Goal: Information Seeking & Learning: Learn about a topic

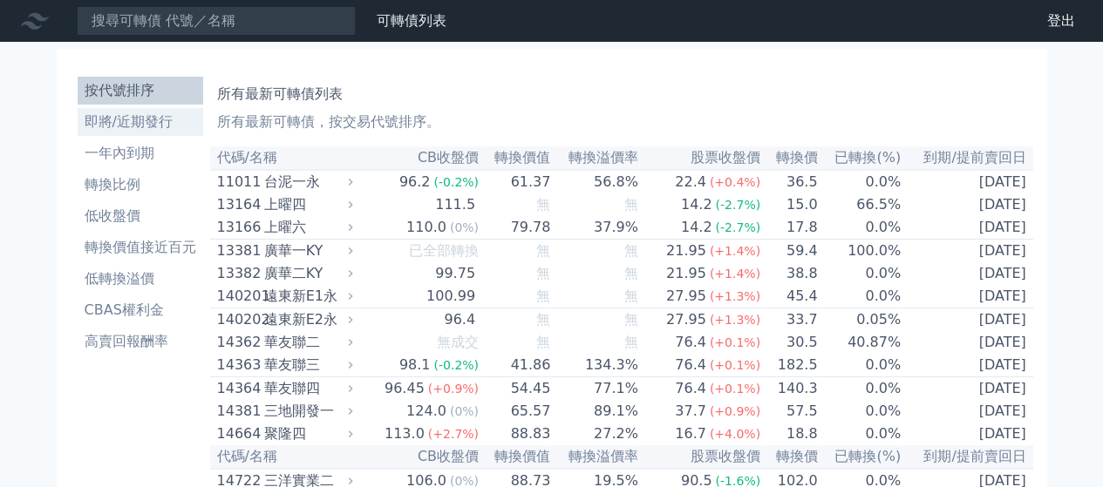
click at [158, 114] on li "即將/近期發行" at bounding box center [141, 122] width 126 height 21
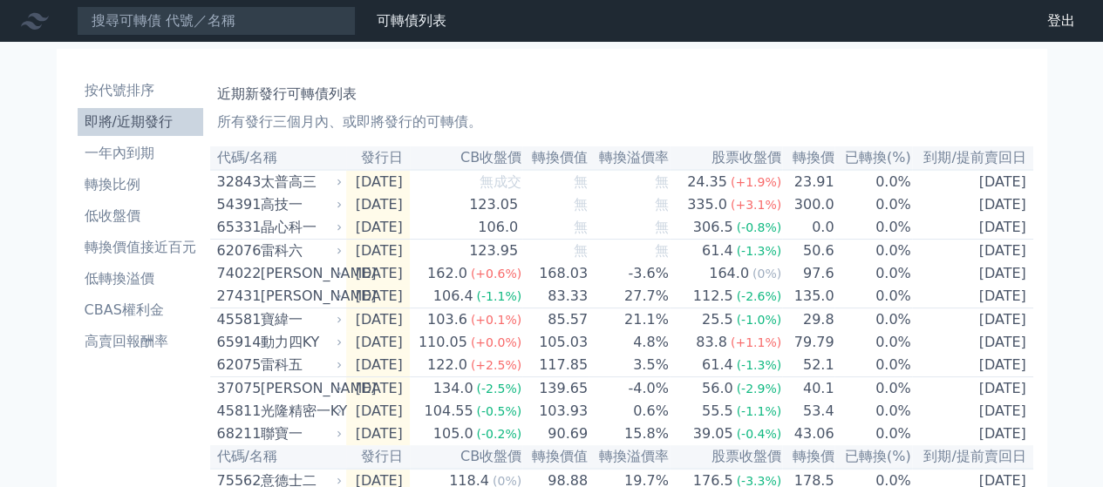
click at [560, 104] on h1 "近期新發行可轉債列表" at bounding box center [621, 94] width 809 height 21
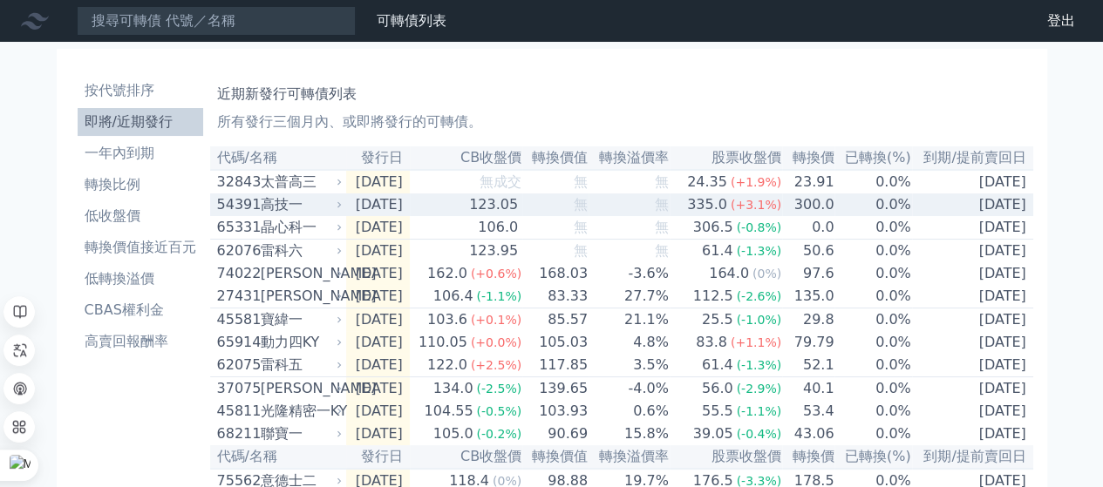
click at [490, 210] on div "123.05" at bounding box center [493, 204] width 56 height 21
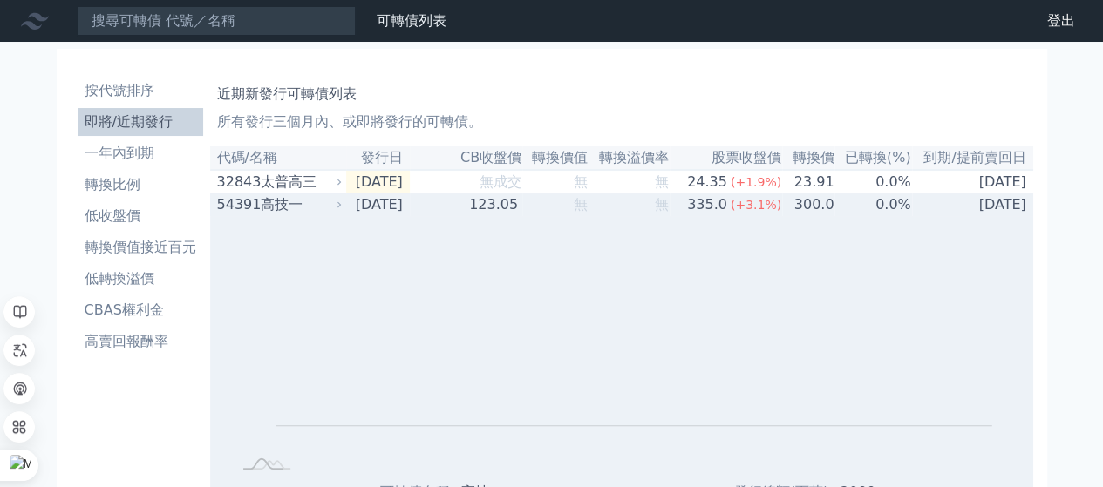
click at [502, 210] on div "123.05" at bounding box center [493, 204] width 56 height 21
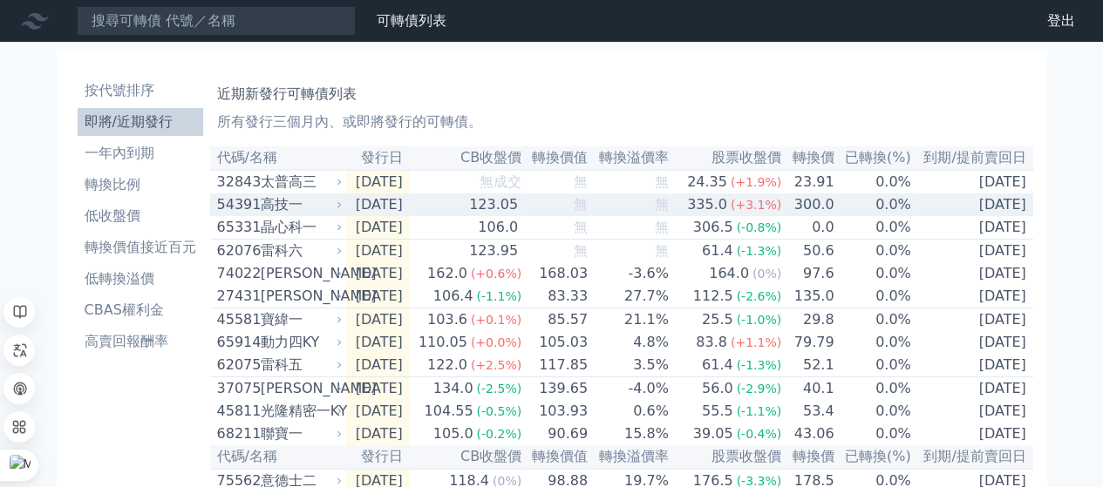
click at [521, 215] on div "123.05" at bounding box center [493, 204] width 56 height 21
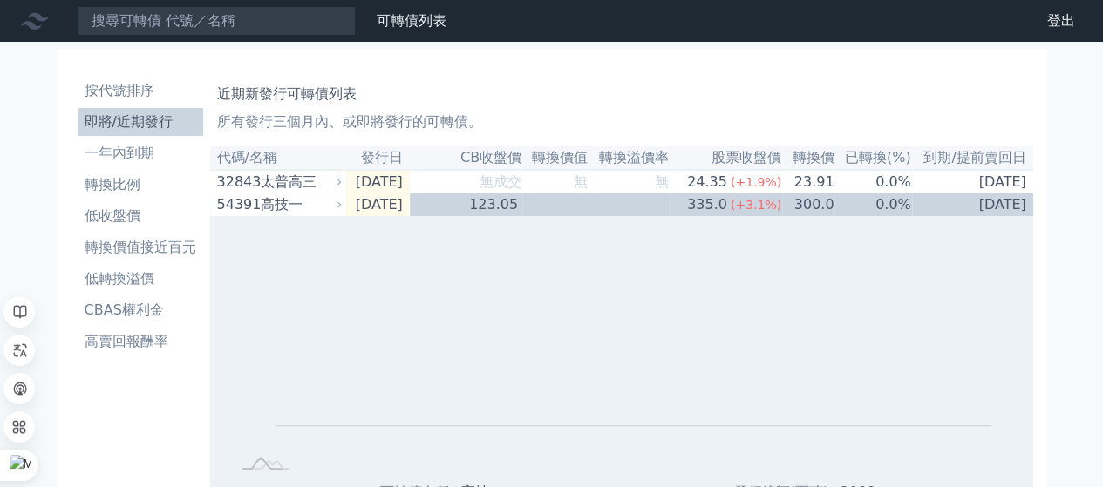
click at [588, 95] on h1 "近期新發行可轉債列表" at bounding box center [621, 94] width 809 height 21
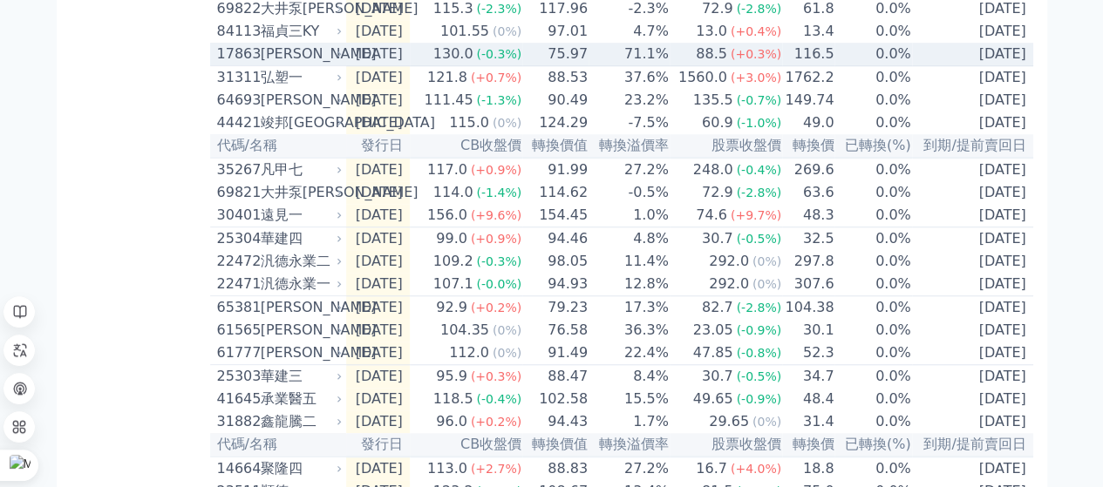
scroll to position [697, 0]
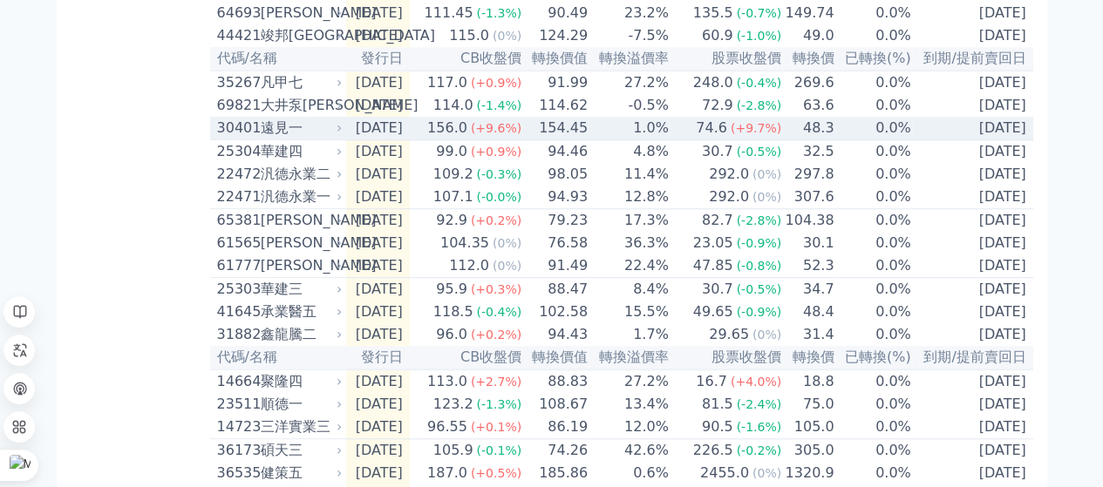
click at [568, 140] on td "154.45" at bounding box center [555, 129] width 66 height 24
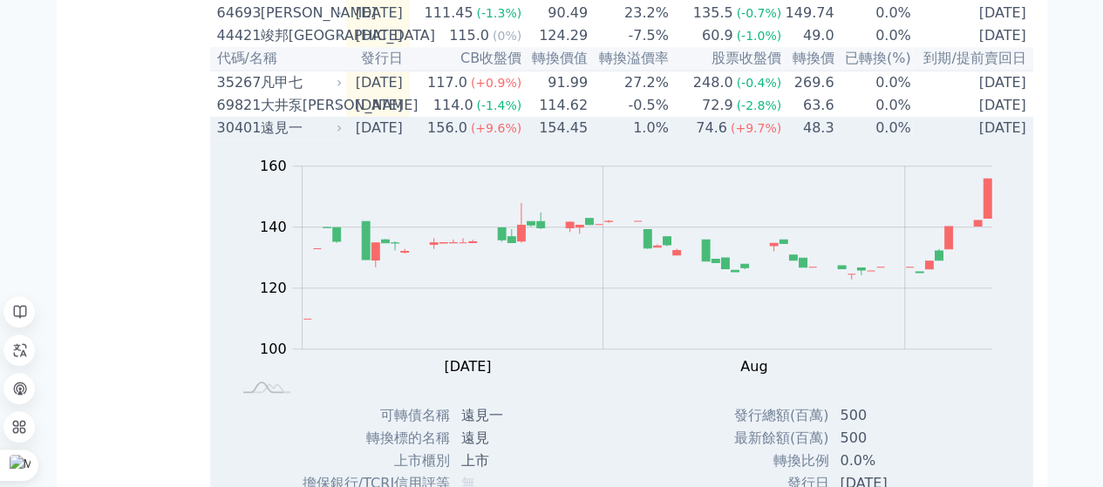
click at [614, 139] on td "1.0%" at bounding box center [628, 128] width 81 height 23
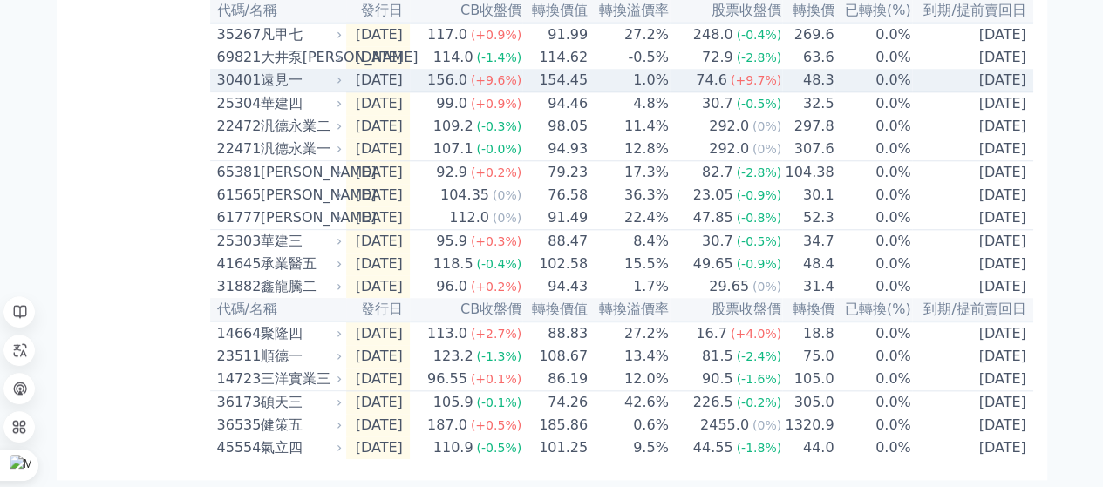
scroll to position [822, 0]
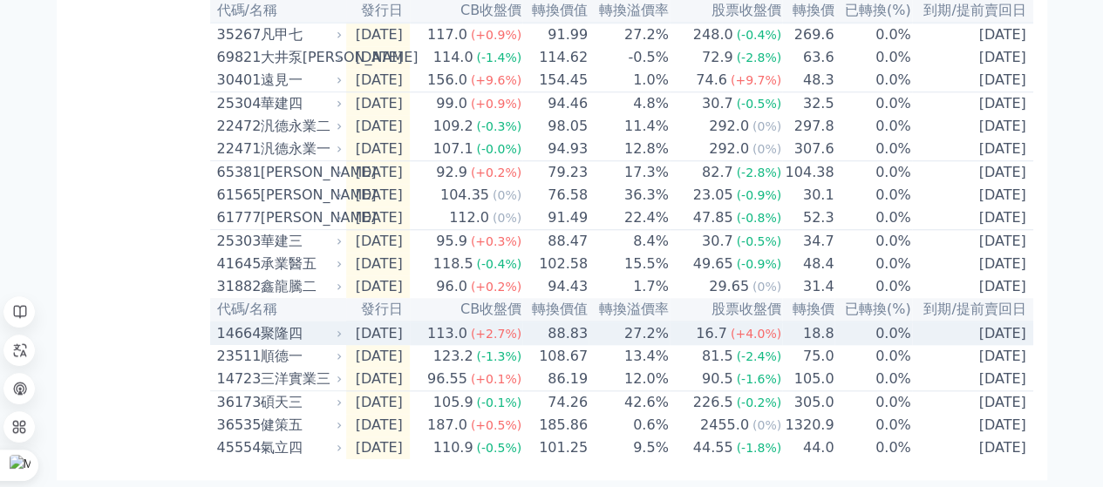
click at [588, 325] on td "88.83" at bounding box center [555, 334] width 66 height 24
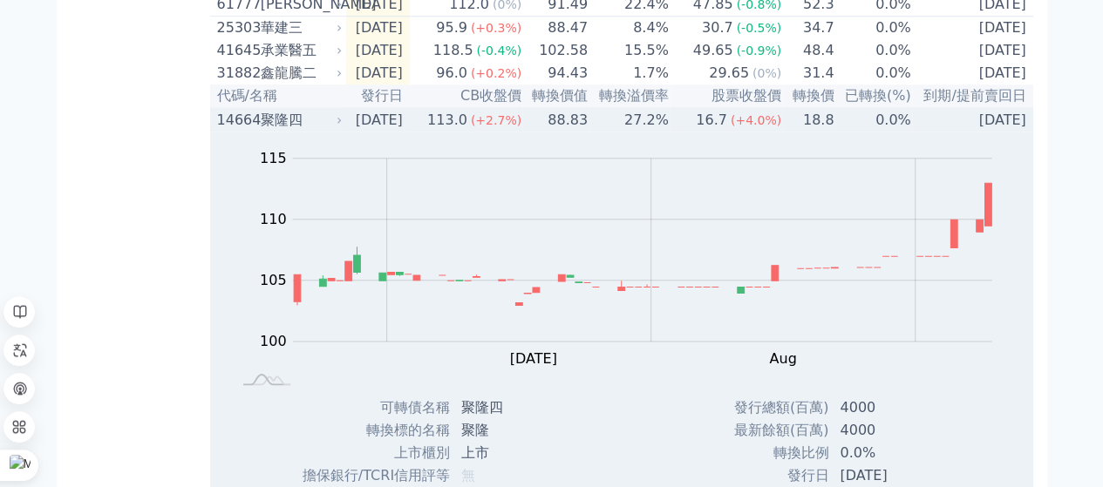
scroll to position [996, 0]
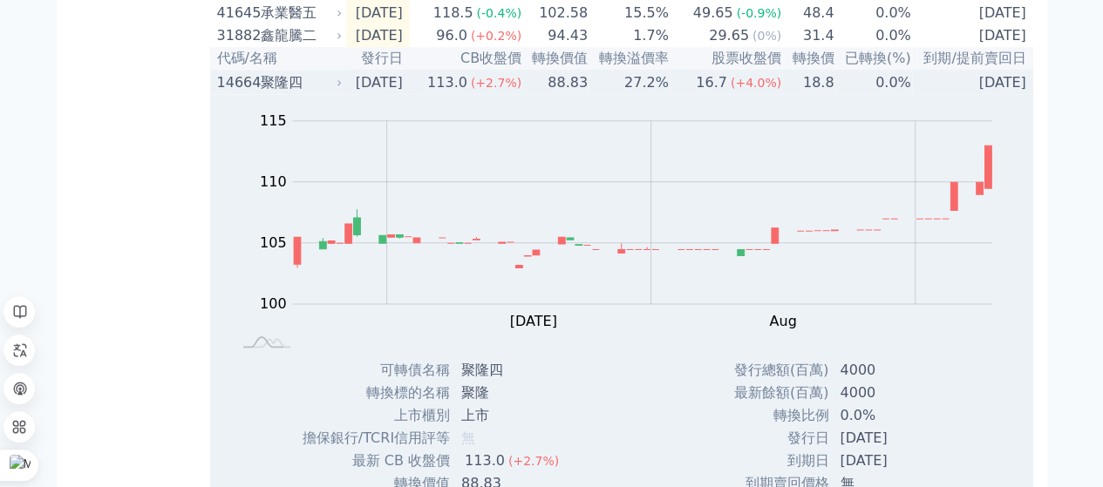
click at [544, 94] on td "88.83" at bounding box center [555, 83] width 66 height 24
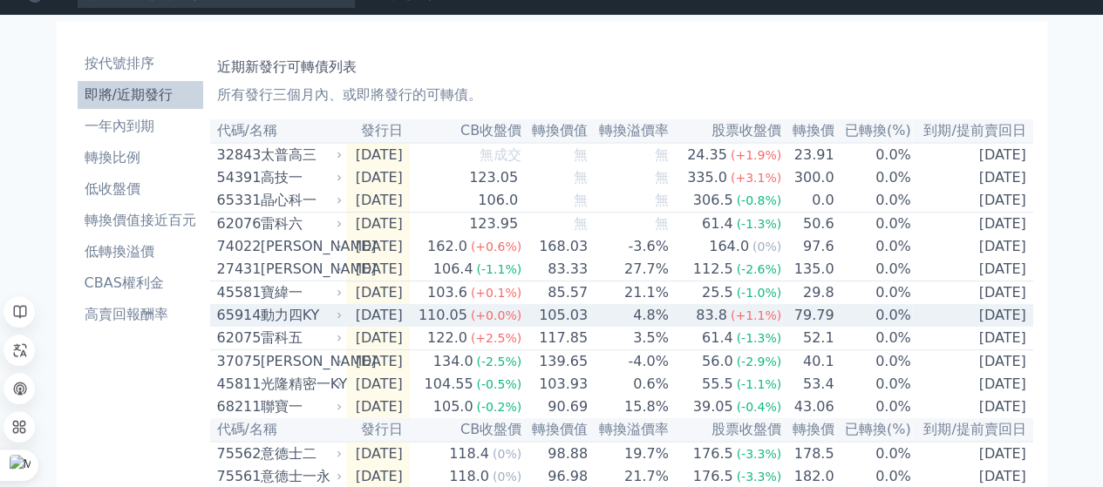
scroll to position [0, 0]
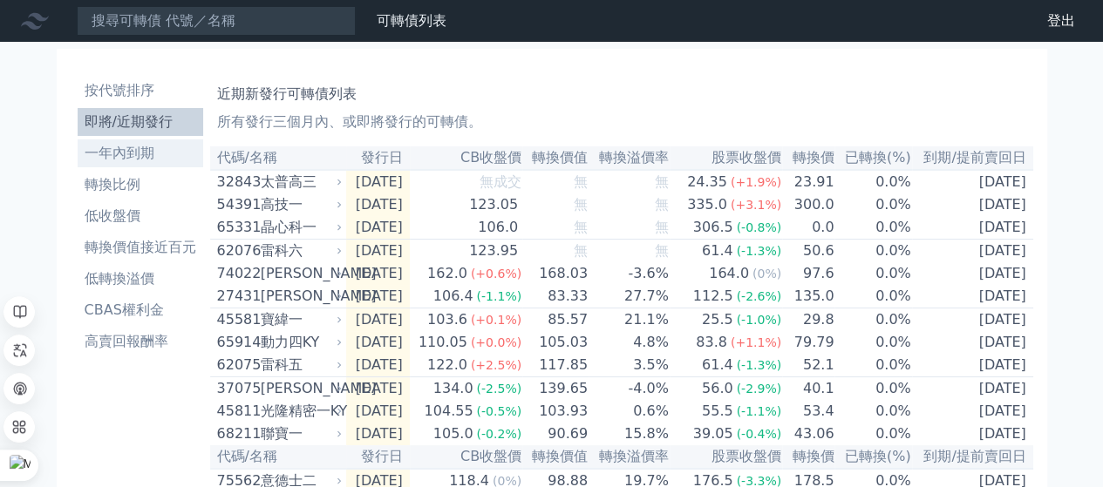
click at [136, 156] on li "一年內到期" at bounding box center [141, 153] width 126 height 21
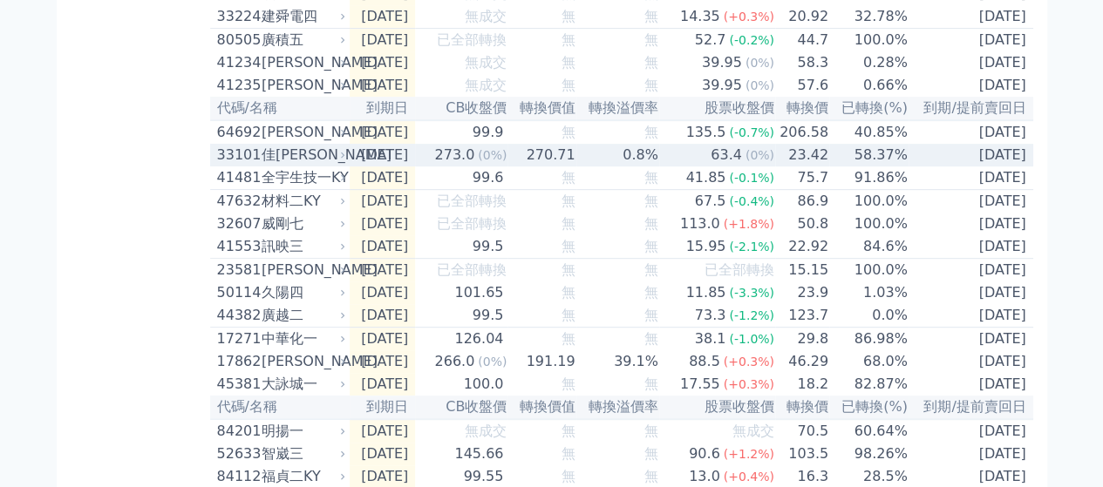
scroll to position [436, 0]
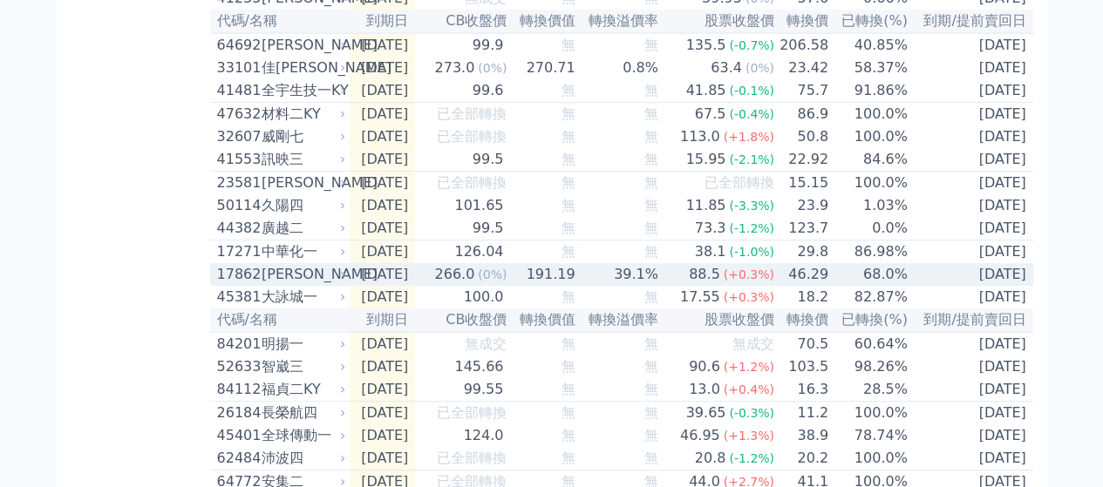
click at [540, 286] on td "191.19" at bounding box center [541, 274] width 68 height 23
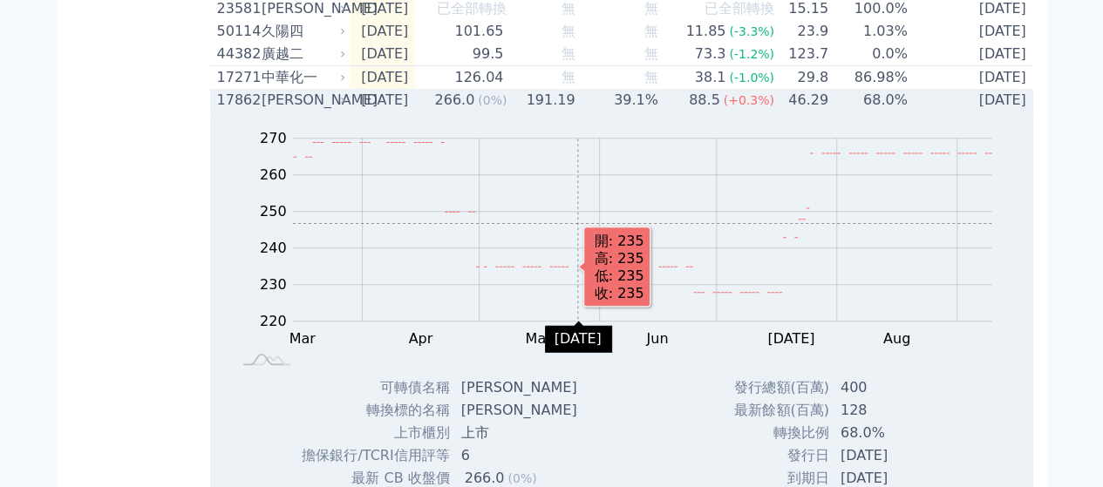
scroll to position [523, 0]
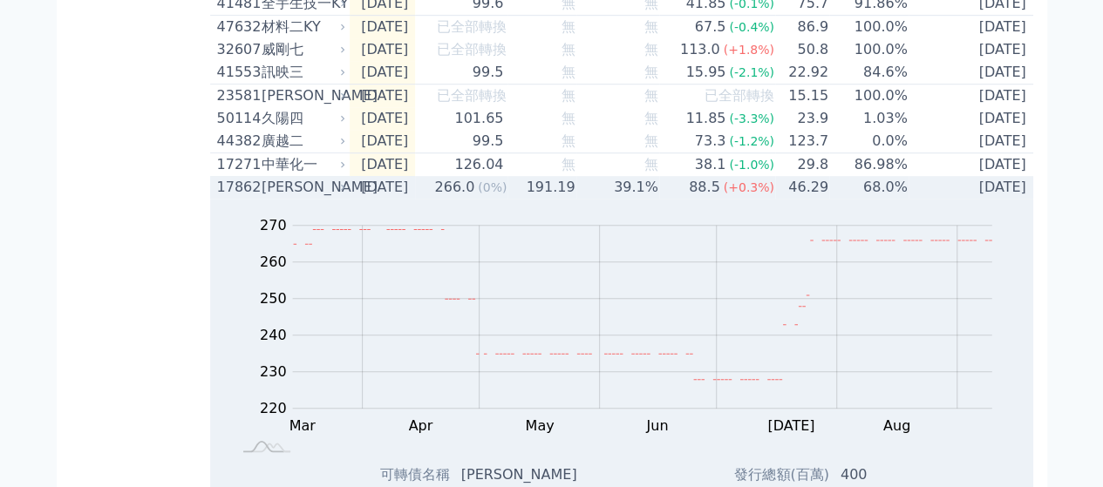
click at [575, 199] on td "191.19" at bounding box center [541, 187] width 68 height 23
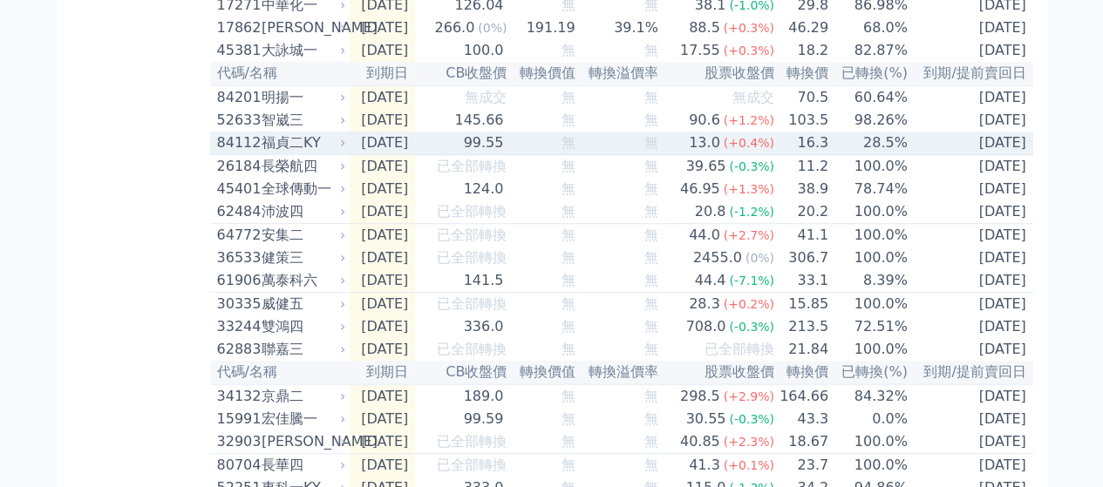
scroll to position [785, 0]
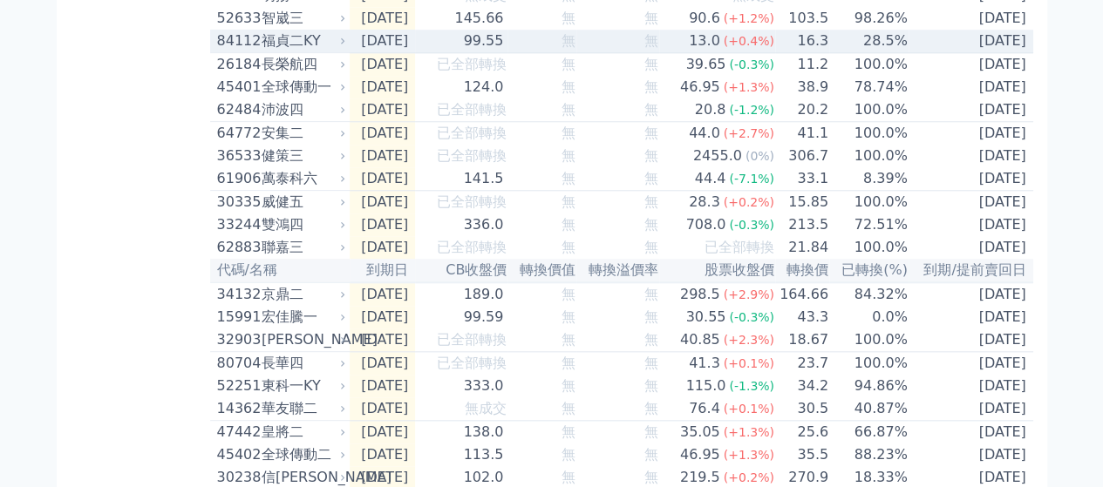
click at [561, 53] on td "無" at bounding box center [541, 42] width 68 height 24
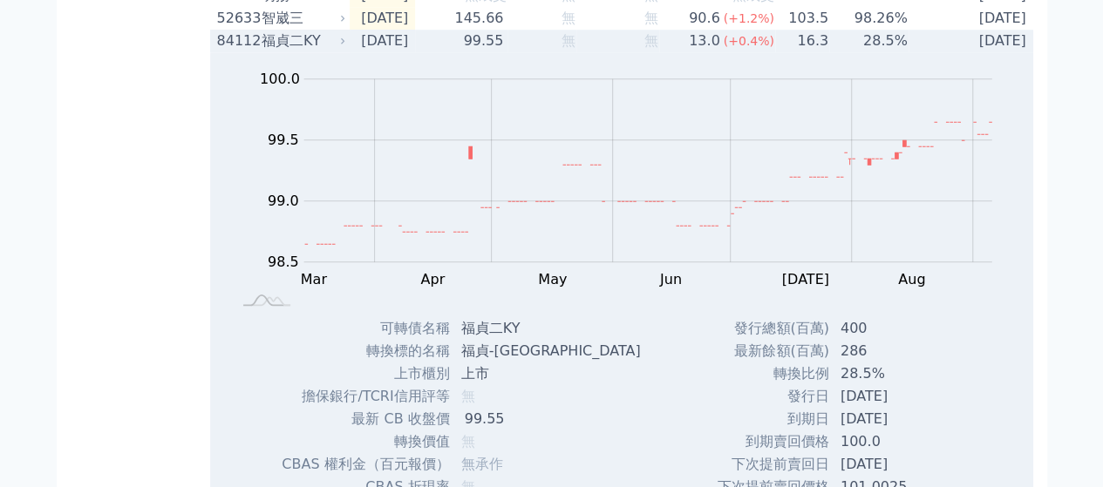
click at [561, 52] on td "無" at bounding box center [541, 41] width 68 height 23
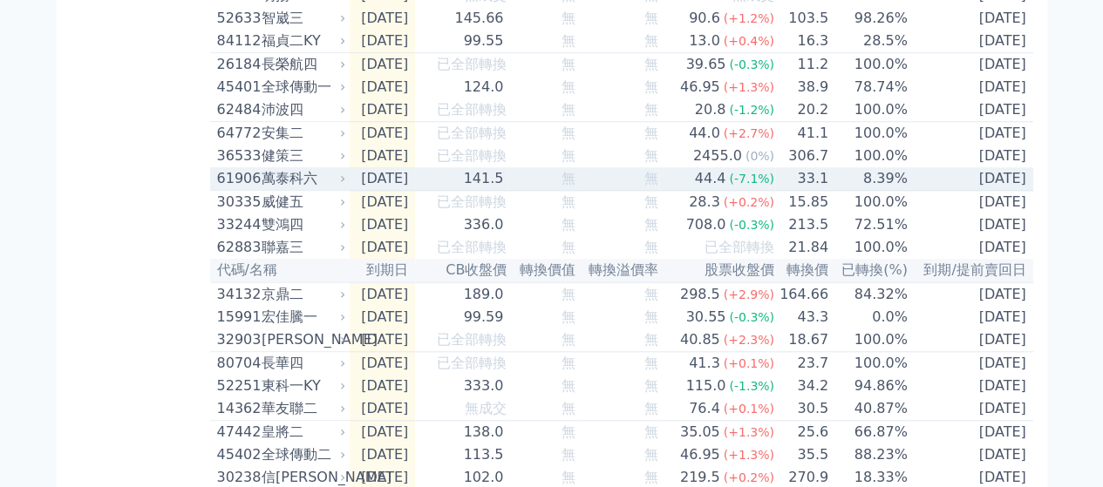
click at [559, 191] on td "無" at bounding box center [541, 179] width 68 height 24
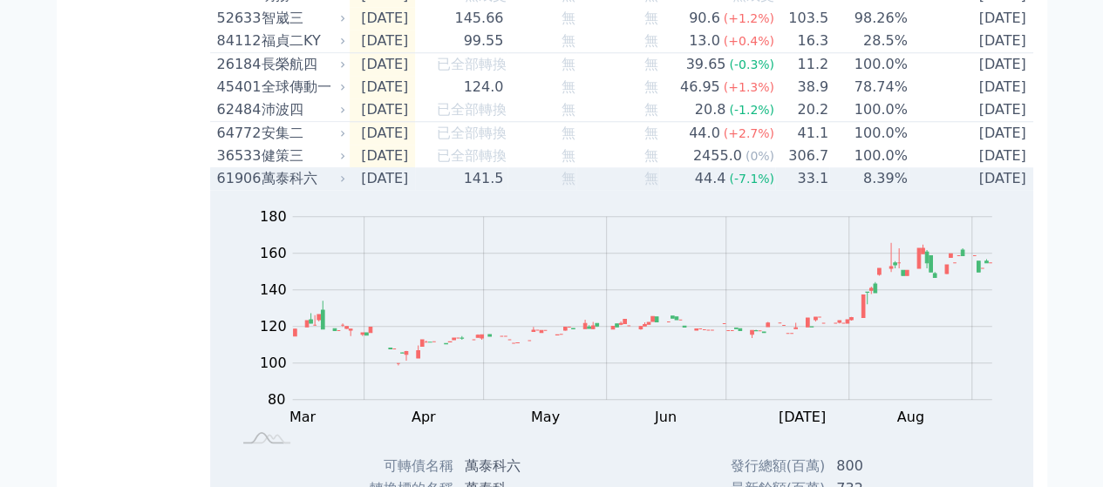
click at [601, 190] on td "無" at bounding box center [617, 178] width 83 height 23
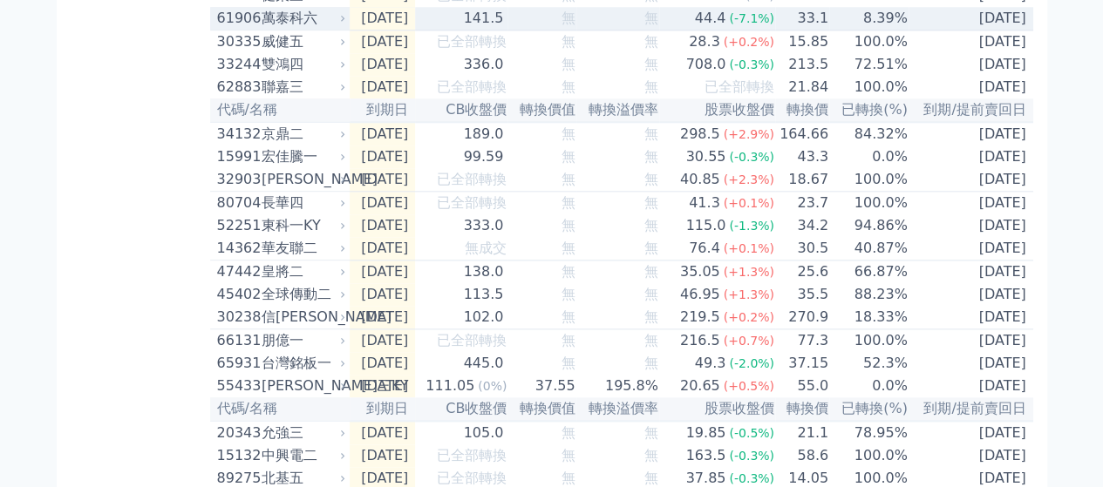
scroll to position [959, 0]
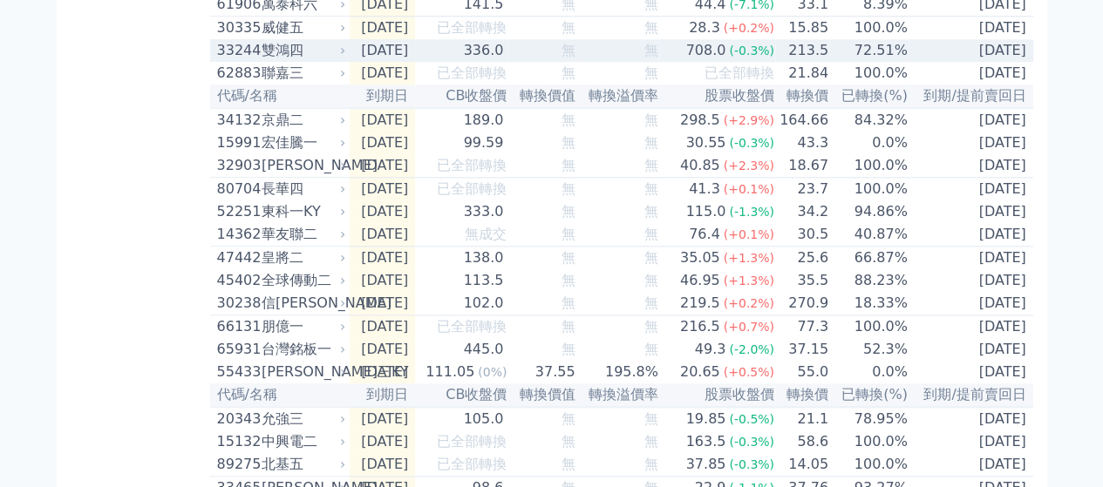
click at [542, 62] on td "無" at bounding box center [541, 50] width 68 height 23
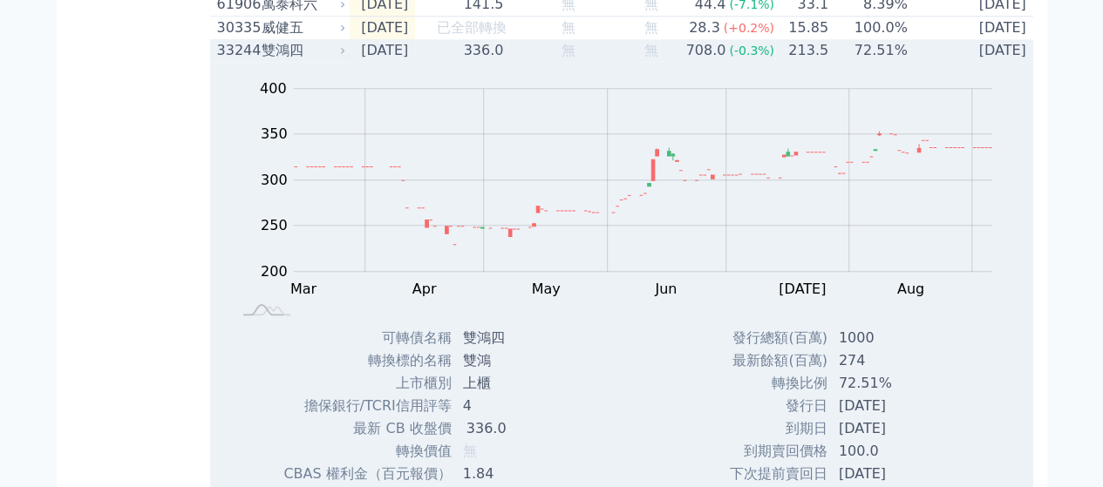
click at [542, 62] on td "無" at bounding box center [541, 50] width 68 height 23
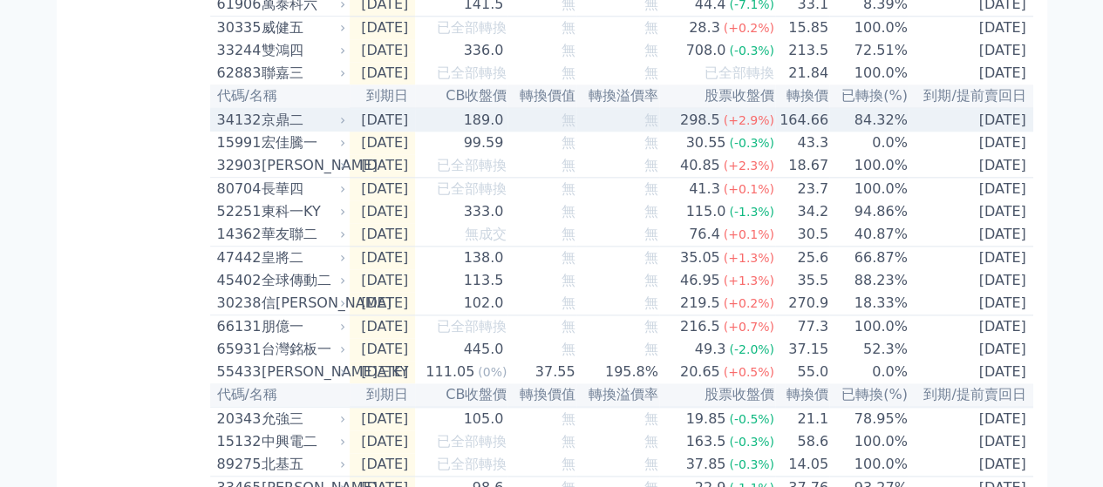
click at [554, 132] on td "無" at bounding box center [541, 120] width 68 height 24
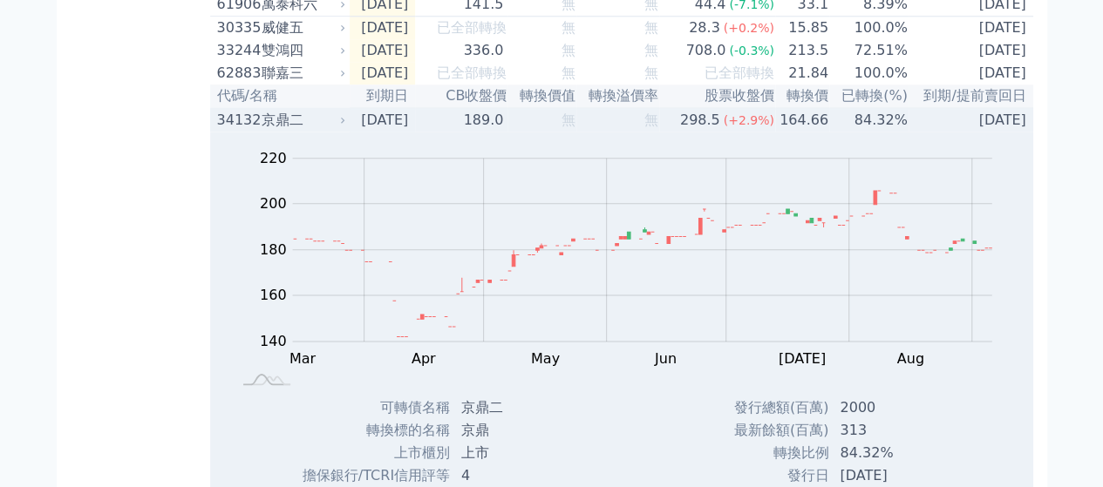
click at [467, 132] on td "189.0" at bounding box center [461, 120] width 92 height 24
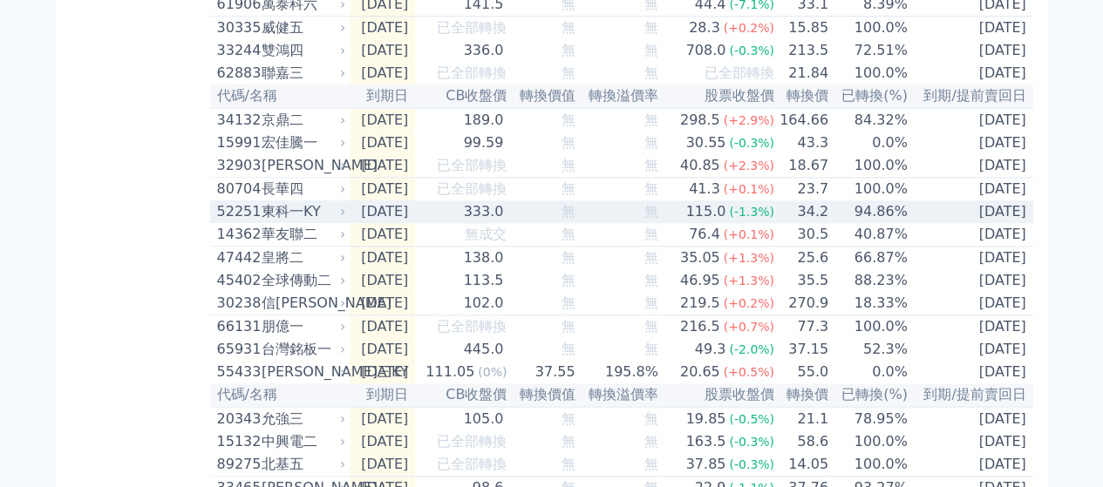
click at [506, 222] on div "333.0" at bounding box center [483, 211] width 47 height 21
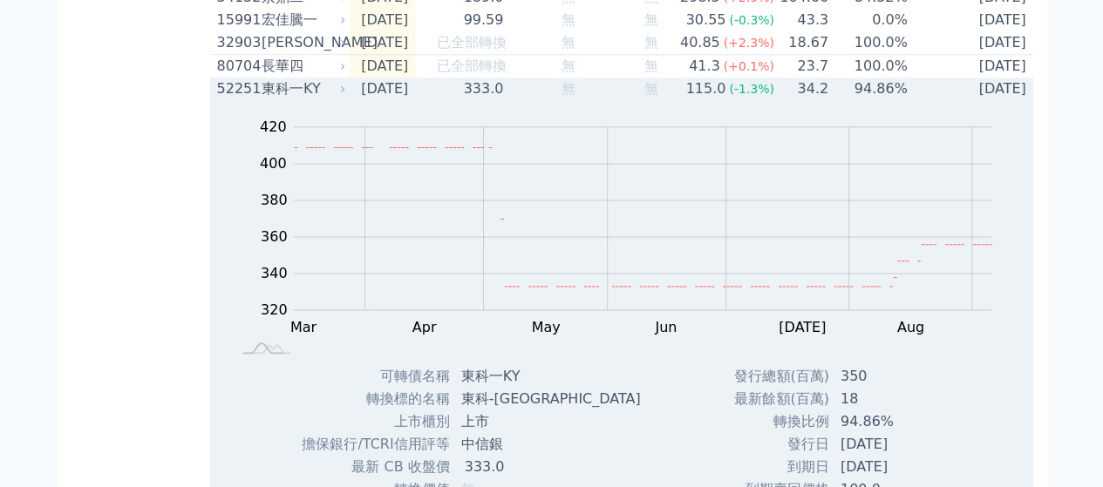
scroll to position [1046, 0]
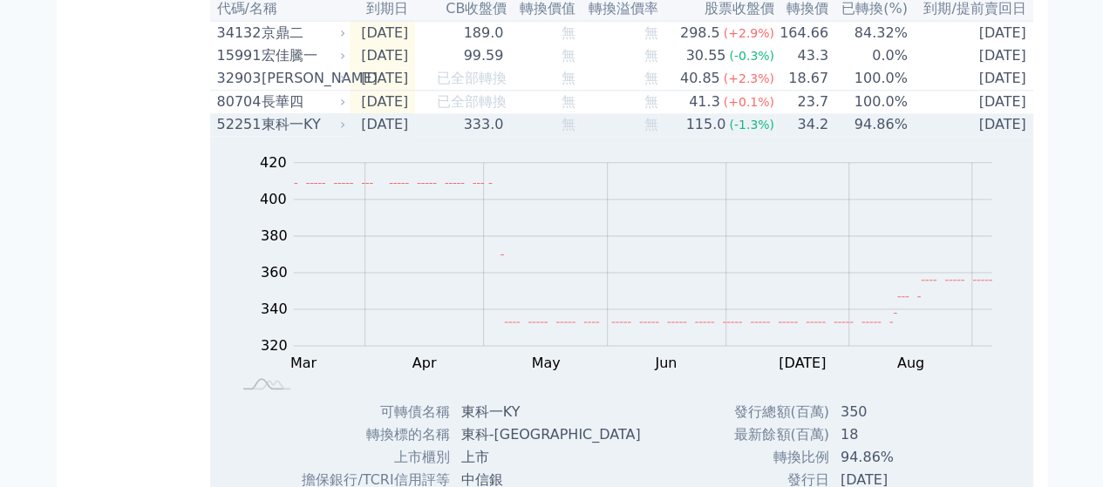
click at [507, 135] on div "333.0" at bounding box center [483, 124] width 47 height 21
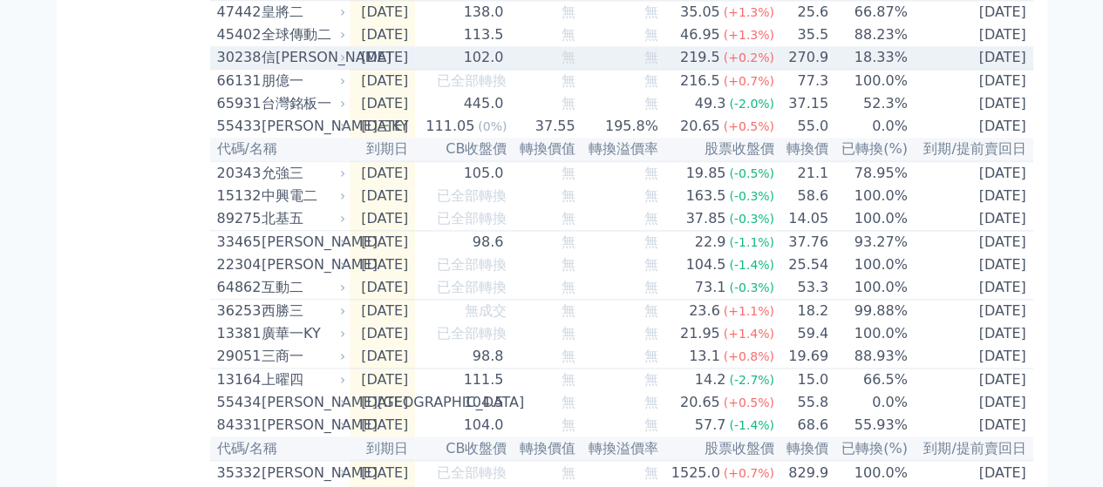
scroll to position [1220, 0]
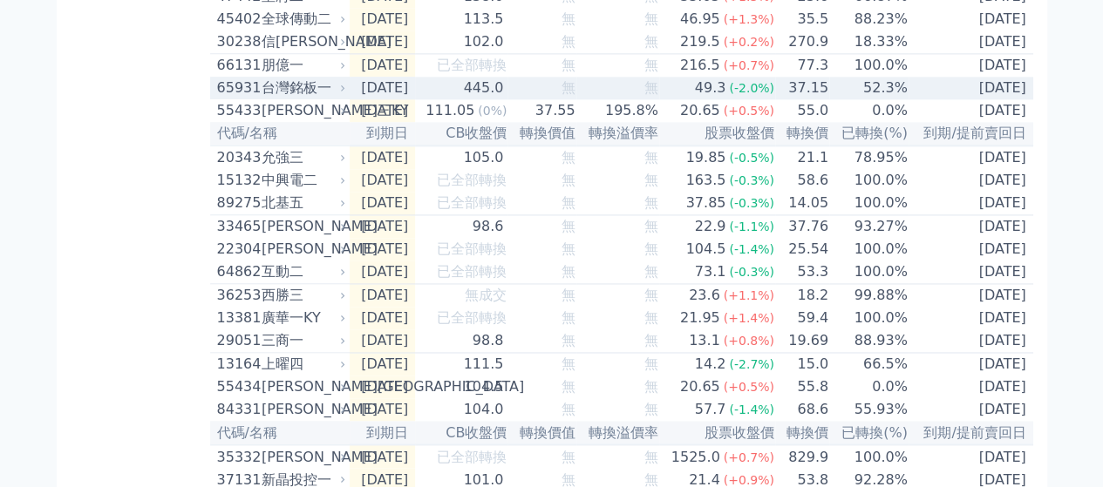
click at [506, 99] on div "445.0" at bounding box center [483, 88] width 47 height 21
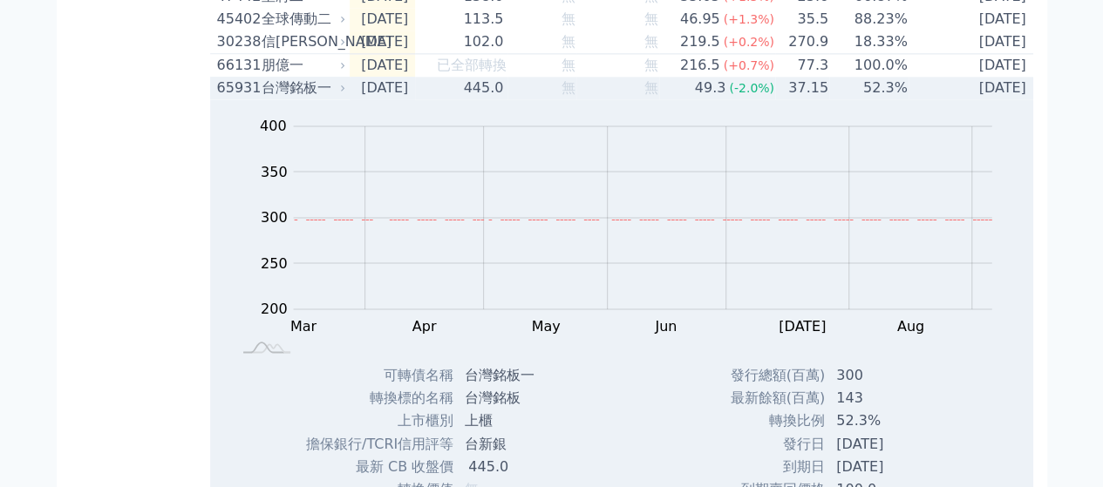
click at [506, 99] on div "445.0" at bounding box center [483, 88] width 47 height 21
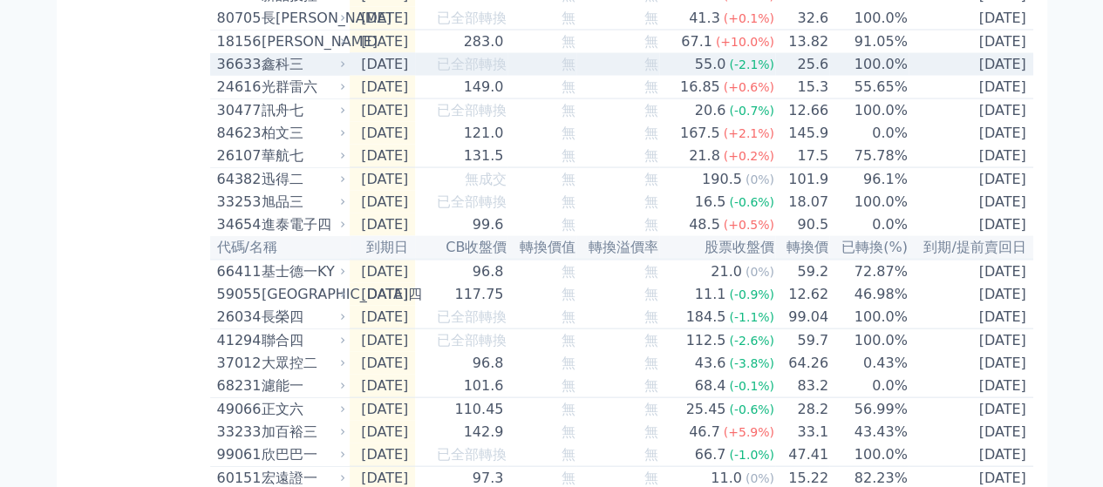
scroll to position [1743, 0]
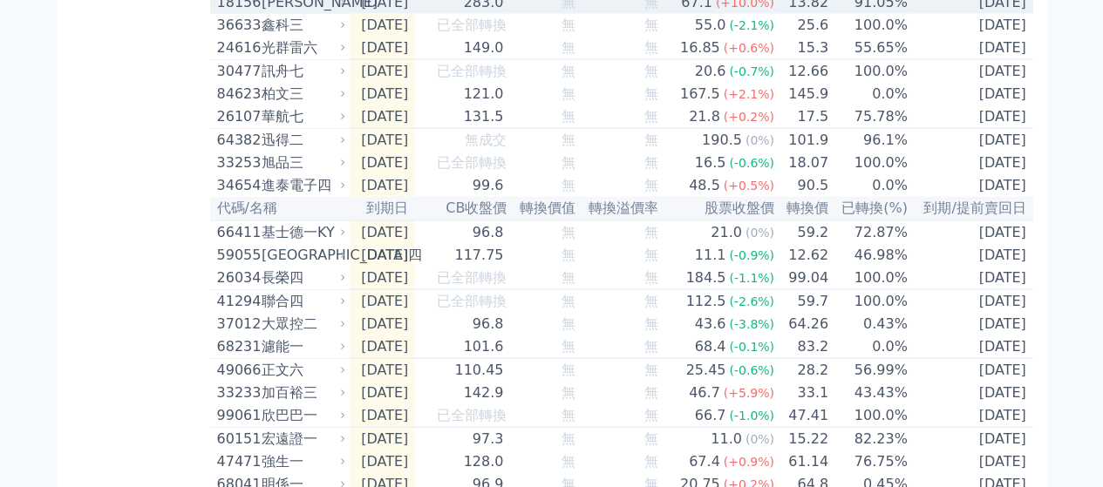
click at [499, 13] on div "283.0" at bounding box center [483, 2] width 47 height 21
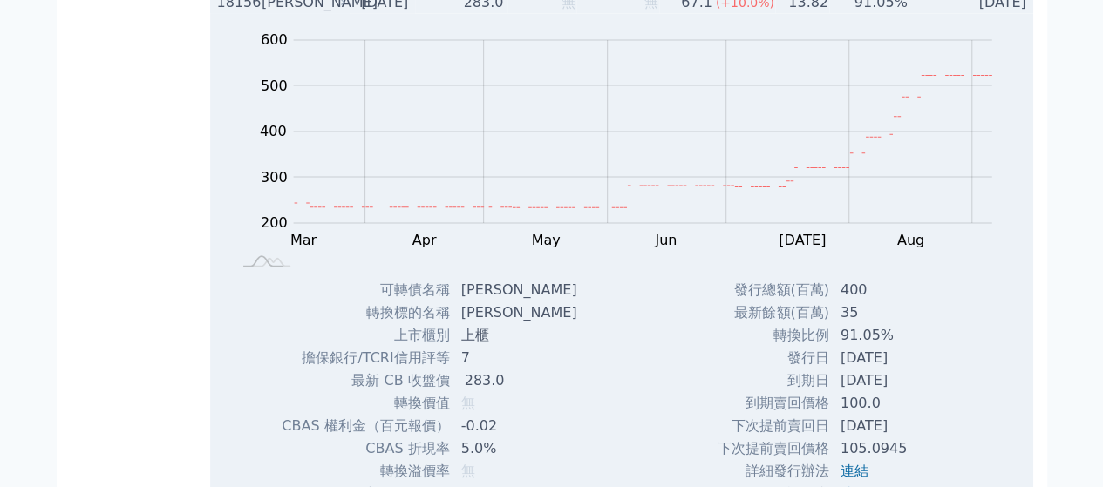
click at [499, 13] on div "283.0" at bounding box center [483, 2] width 47 height 21
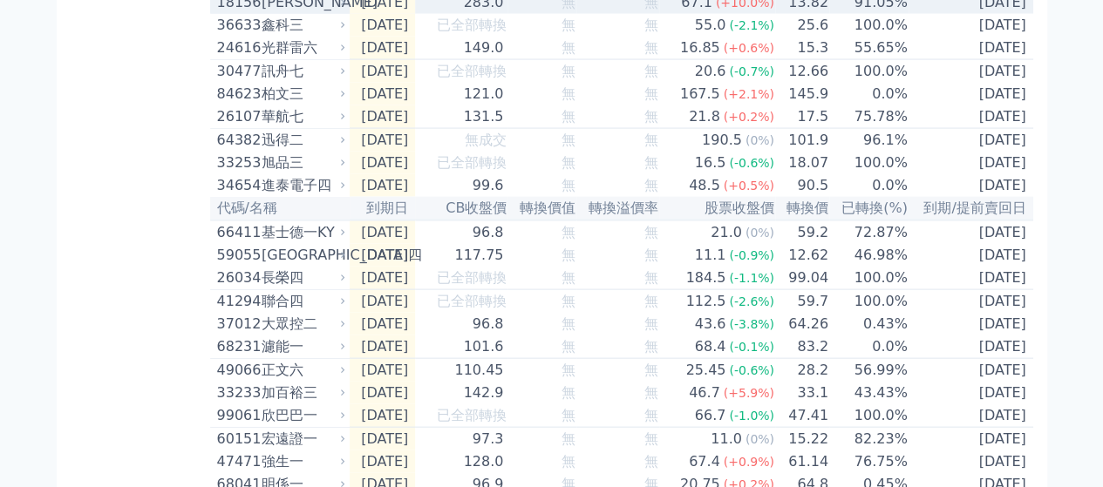
click at [499, 13] on div "283.0" at bounding box center [483, 2] width 47 height 21
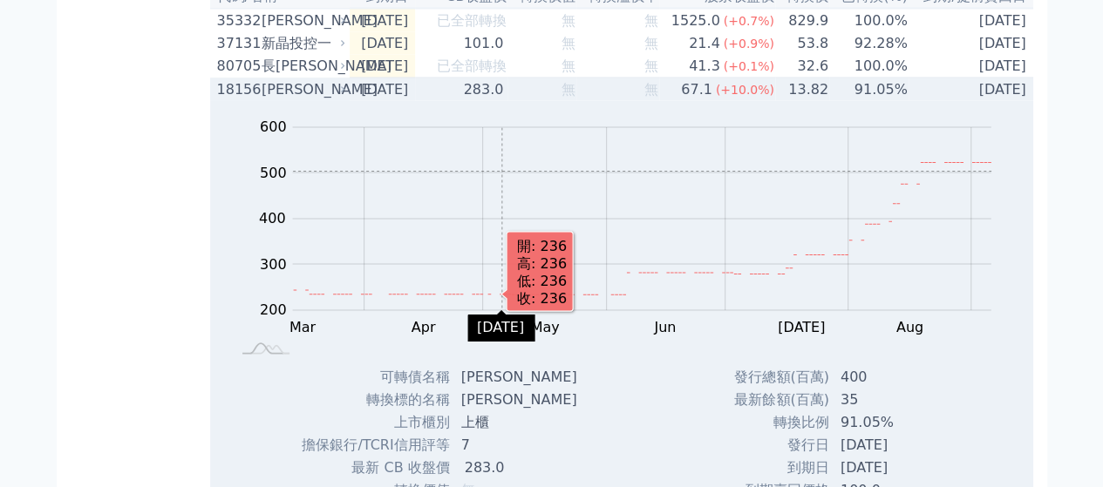
scroll to position [1656, 0]
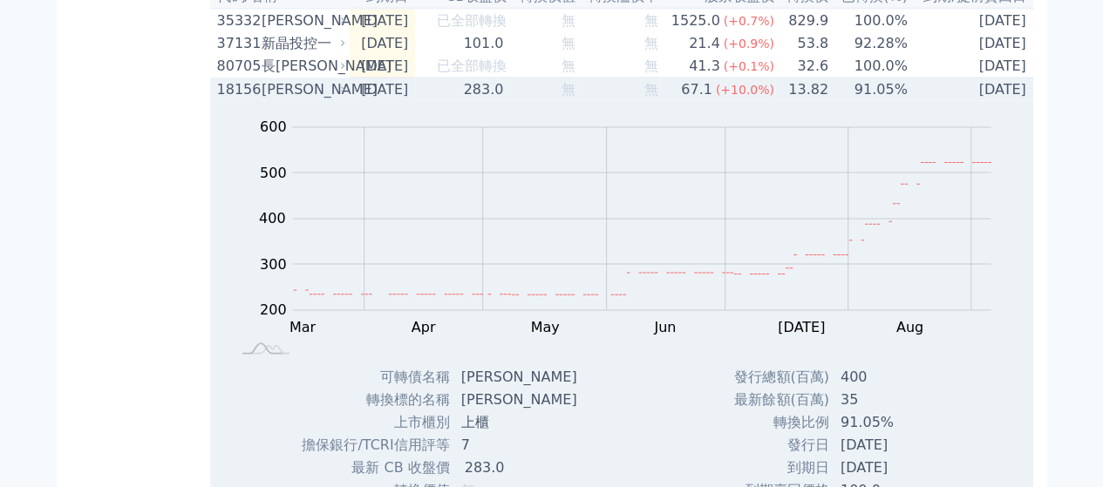
click at [480, 102] on td "283.0" at bounding box center [461, 90] width 92 height 24
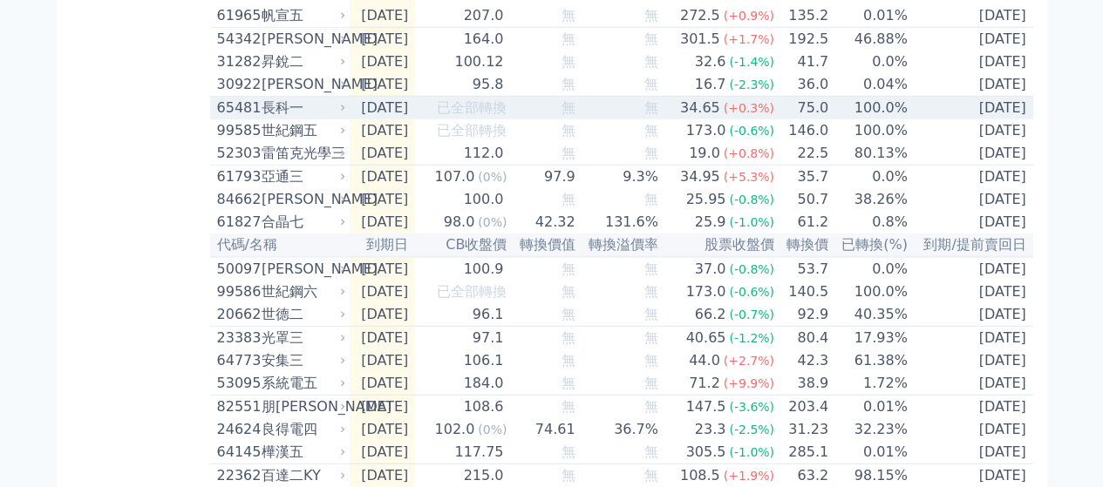
scroll to position [2266, 0]
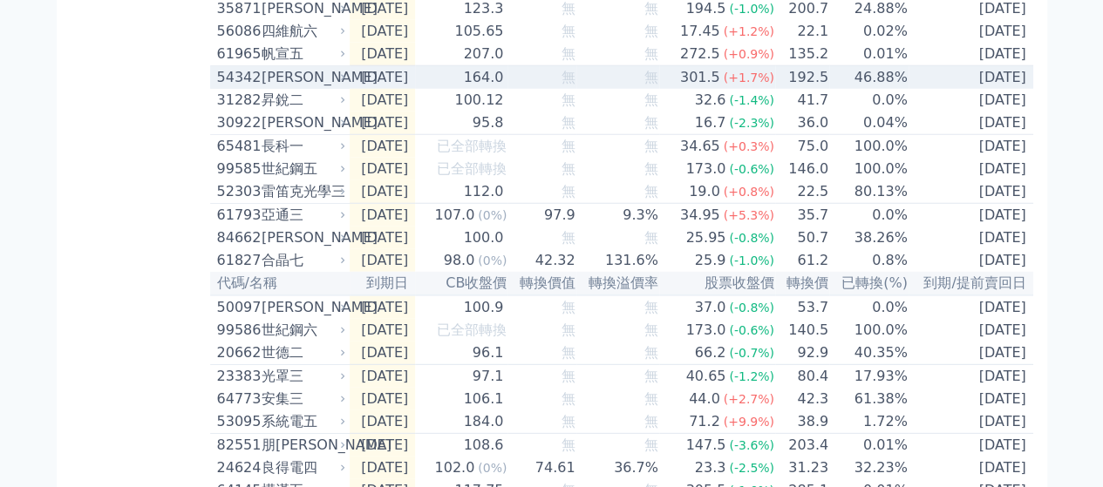
click at [507, 88] on div "164.0" at bounding box center [483, 77] width 47 height 21
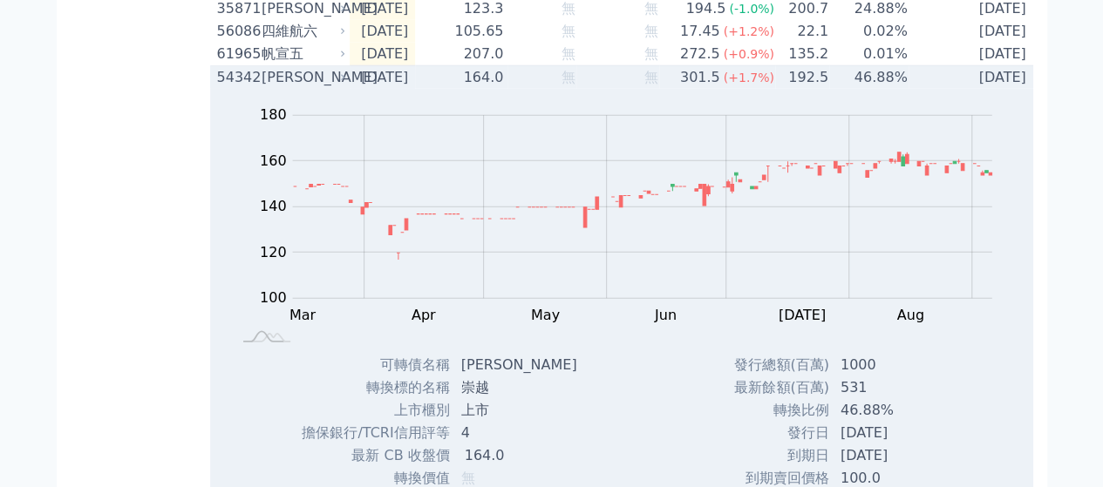
click at [575, 85] on span "無" at bounding box center [568, 77] width 14 height 17
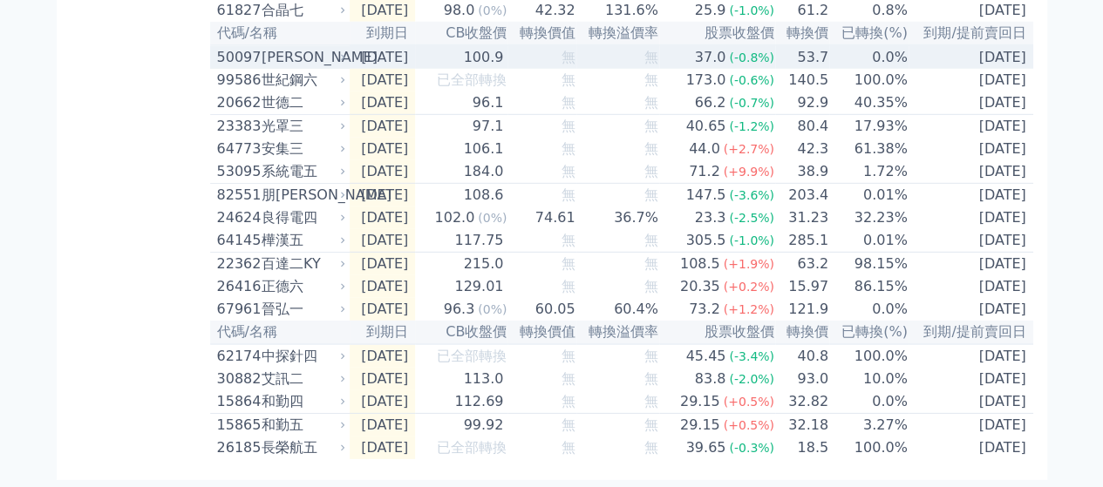
scroll to position [2702, 0]
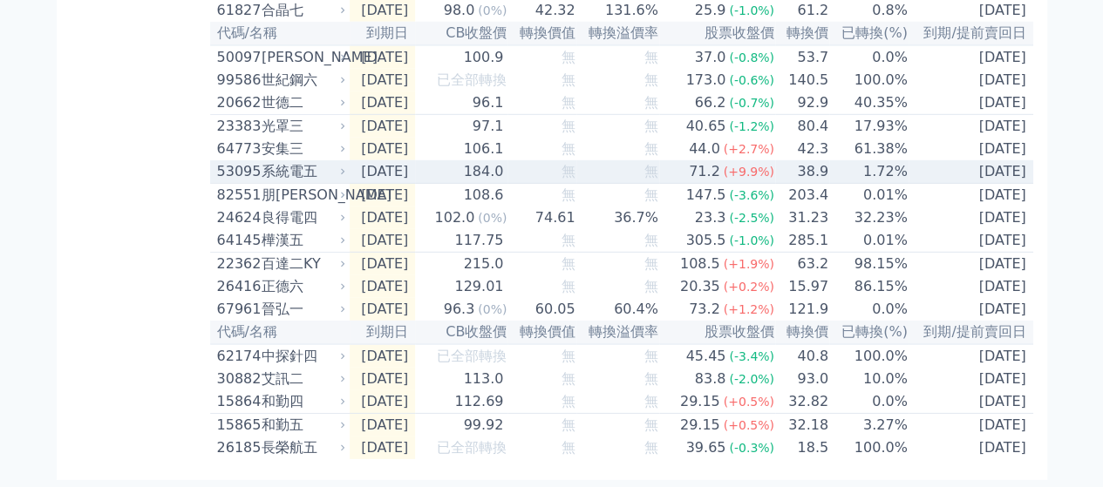
click at [575, 179] on td "無" at bounding box center [541, 172] width 68 height 24
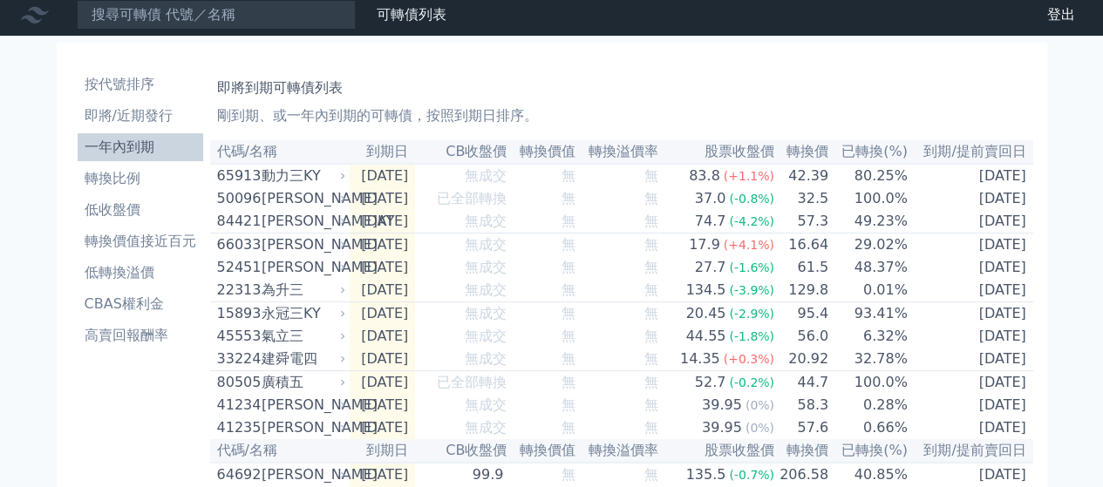
scroll to position [0, 0]
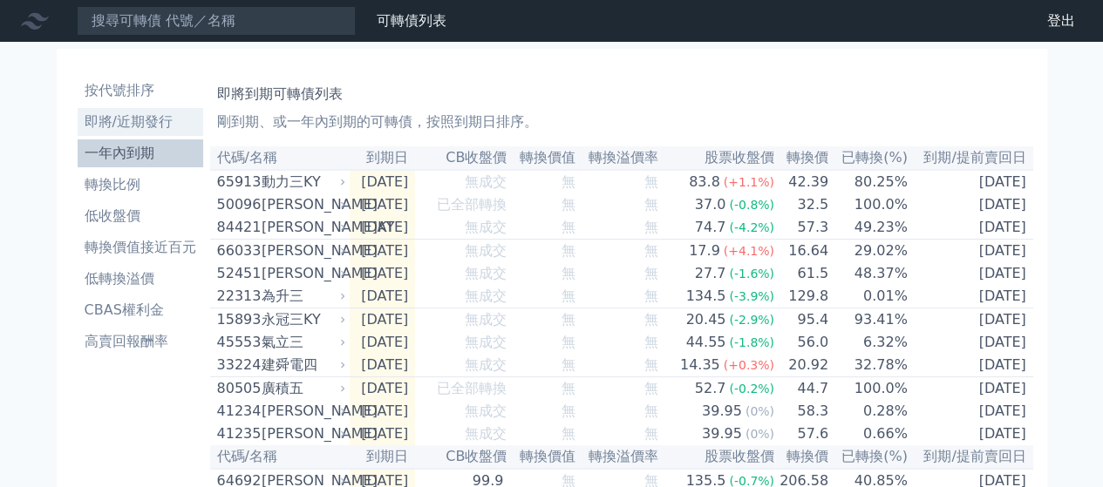
click at [111, 121] on li "即將/近期發行" at bounding box center [141, 122] width 126 height 21
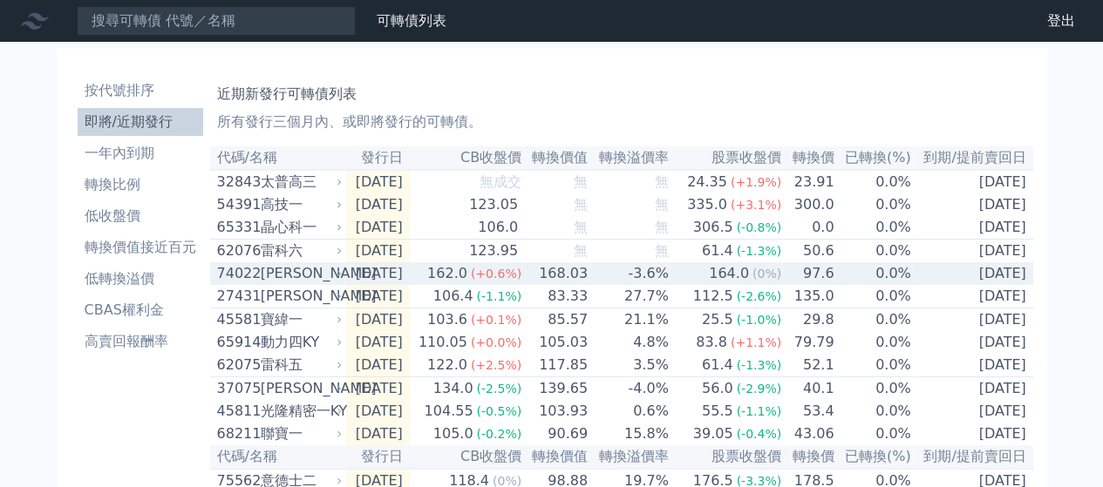
click at [384, 280] on td "[DATE]" at bounding box center [378, 273] width 64 height 23
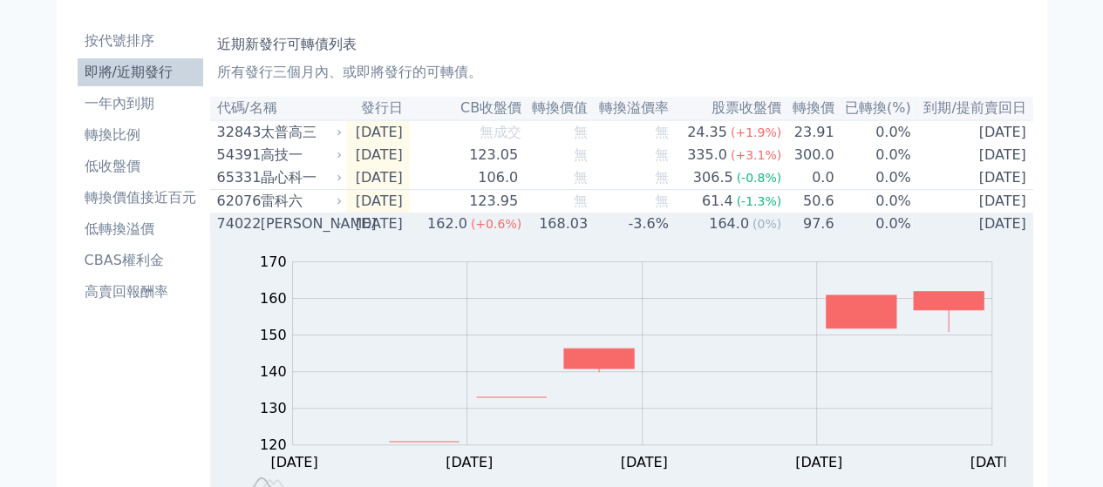
scroll to position [87, 0]
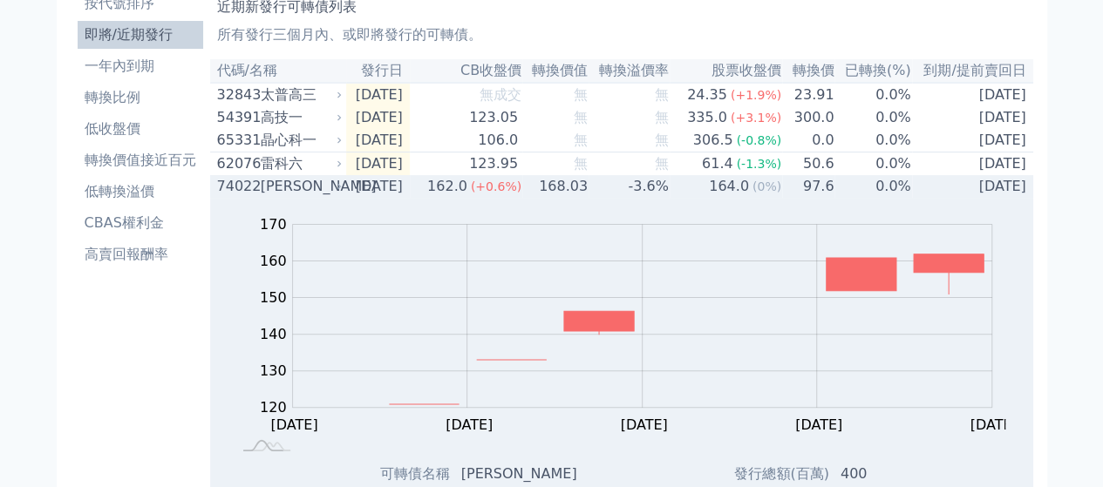
click at [502, 194] on span "(+0.6%)" at bounding box center [496, 187] width 51 height 14
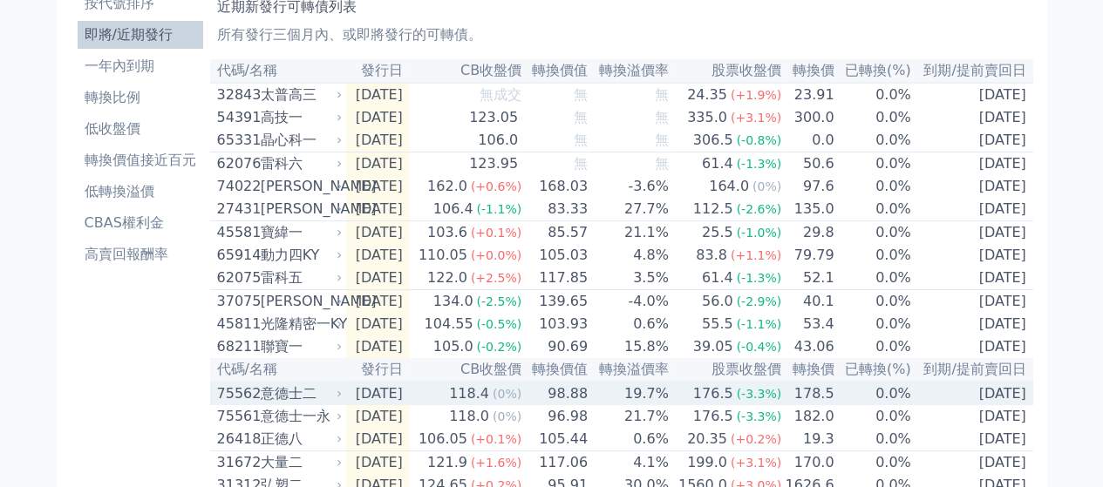
click at [564, 405] on td "98.88" at bounding box center [555, 394] width 66 height 24
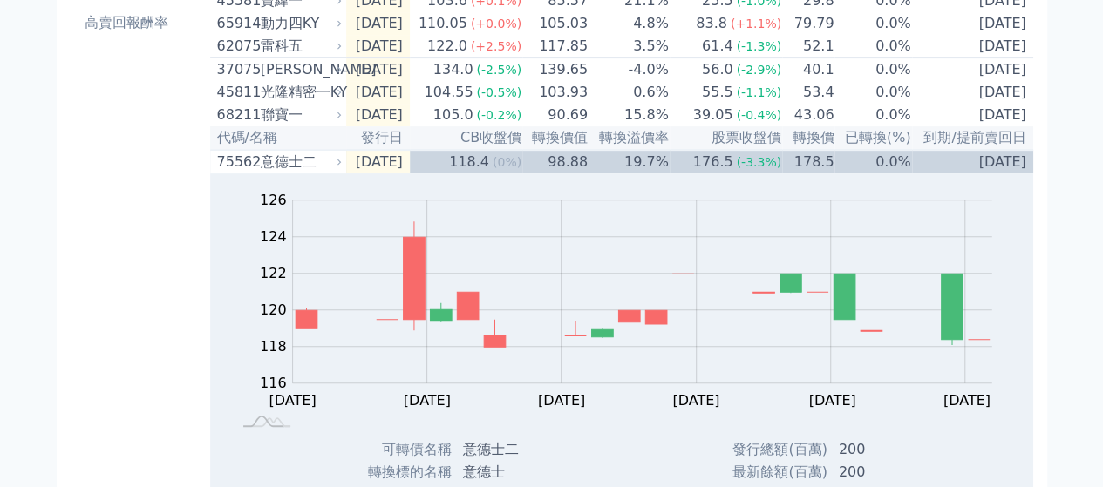
scroll to position [349, 0]
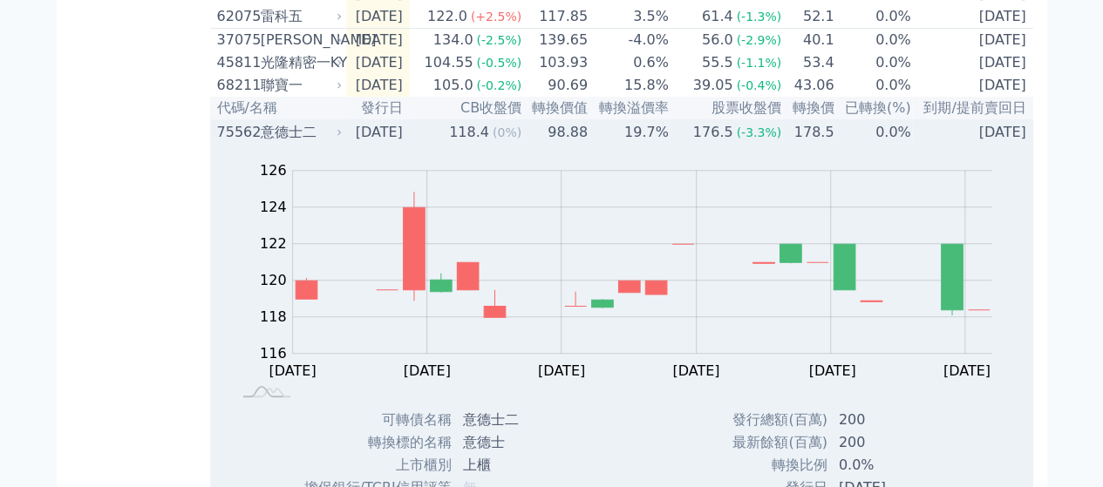
click at [479, 143] on div "118.4" at bounding box center [468, 132] width 47 height 21
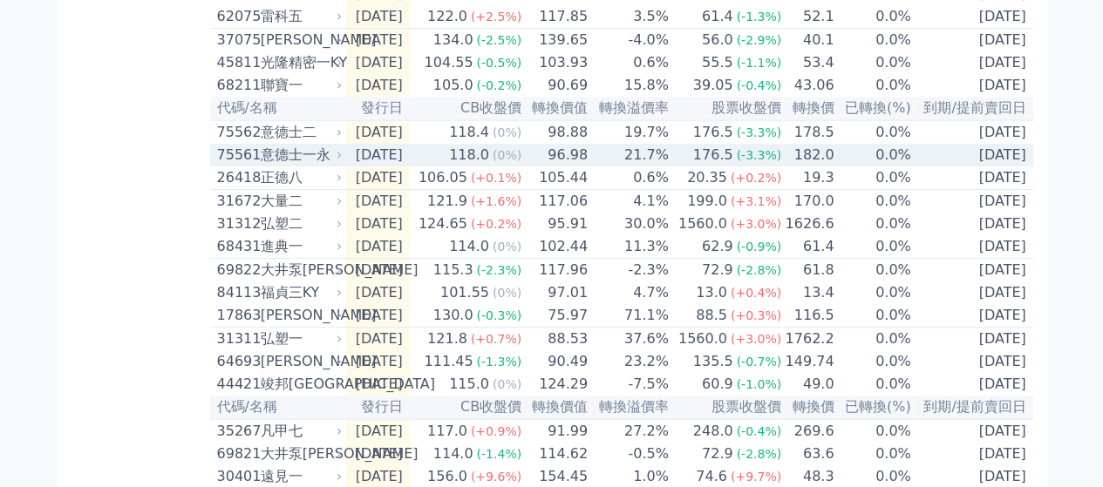
click at [485, 166] on div "118.0" at bounding box center [468, 155] width 47 height 21
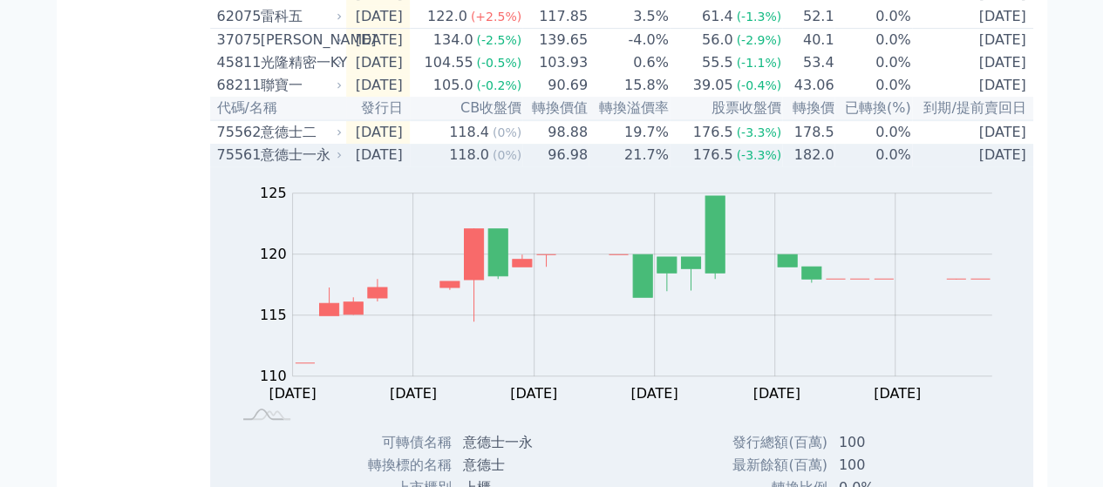
click at [485, 166] on div "118.0" at bounding box center [468, 155] width 47 height 21
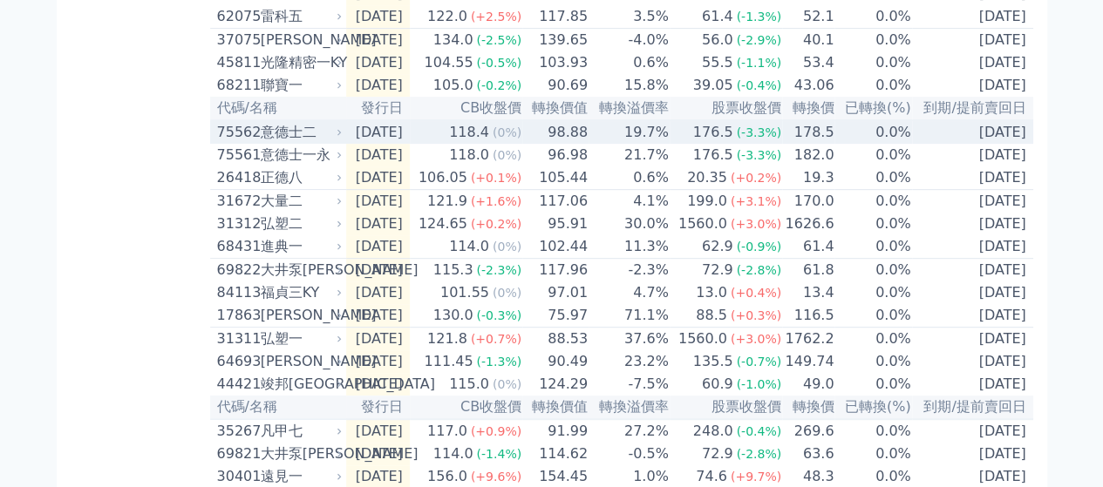
click at [490, 143] on div "118.4" at bounding box center [468, 132] width 47 height 21
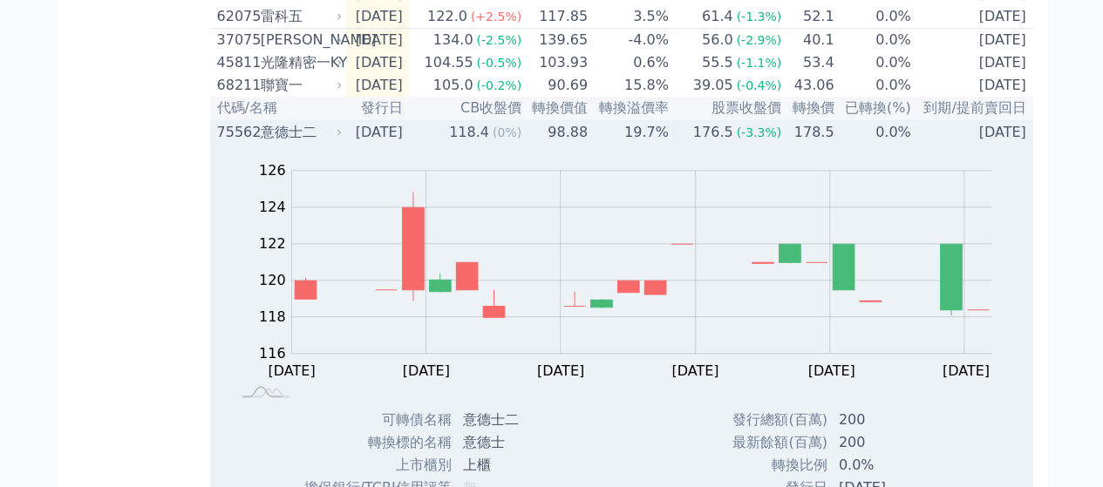
click at [490, 143] on div "118.4" at bounding box center [468, 132] width 47 height 21
